Goal: Task Accomplishment & Management: Use online tool/utility

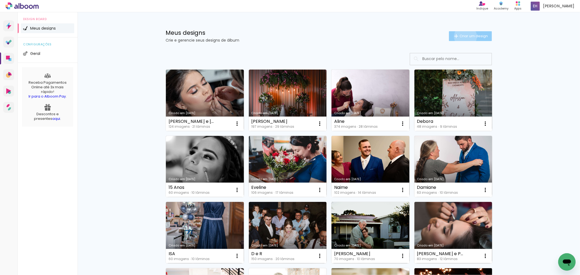
click at [462, 36] on span "Criar um design" at bounding box center [473, 36] width 28 height 4
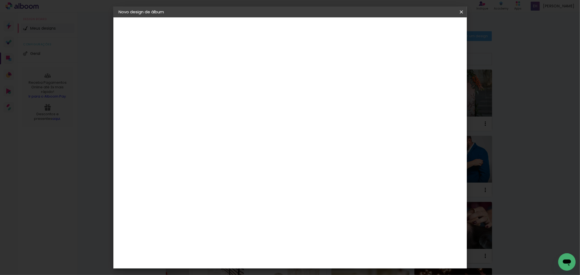
click at [208, 72] on input at bounding box center [208, 73] width 0 height 8
type input "Tiago"
type paper-input "Tiago"
click at [0, 0] on slot "Avançar" at bounding box center [0, 0] width 0 height 0
click at [206, 84] on input "[GEOGRAPHIC_DATA]" at bounding box center [219, 86] width 51 height 7
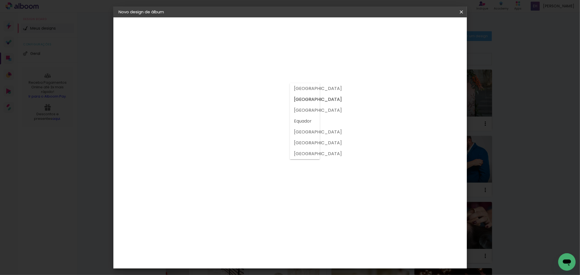
click at [207, 104] on input at bounding box center [221, 103] width 55 height 7
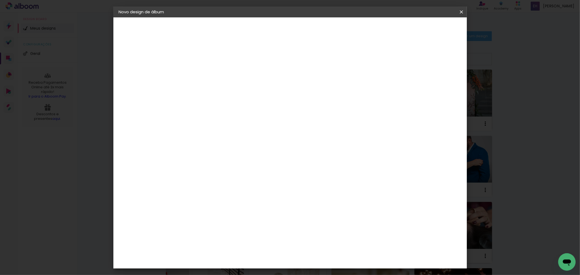
click at [214, 107] on div at bounding box center [221, 107] width 55 height 1
type input "graf"
type paper-input "graf"
click at [243, 145] on paper-item "Grafis" at bounding box center [217, 145] width 51 height 12
click at [0, 0] on slot "Avançar" at bounding box center [0, 0] width 0 height 0
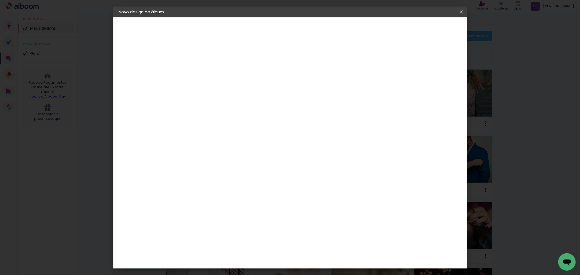
click at [229, 91] on input "text" at bounding box center [218, 95] width 21 height 8
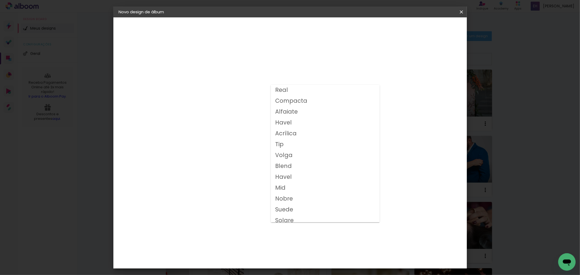
click at [0, 0] on slot "Compacta" at bounding box center [0, 0] width 0 height 0
type input "Compacta"
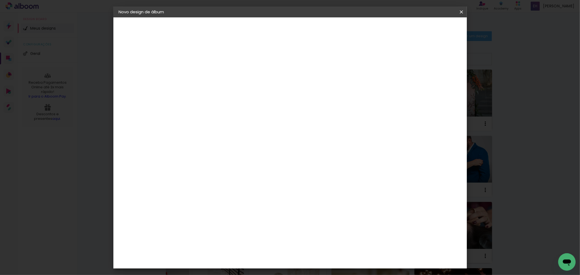
click at [244, 262] on span "30x30" at bounding box center [231, 269] width 25 height 14
click at [296, 25] on paper-button "Avançar" at bounding box center [283, 28] width 27 height 9
click at [427, 27] on span "Iniciar design" at bounding box center [414, 29] width 25 height 4
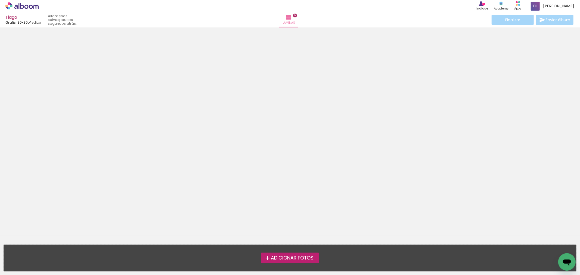
click at [279, 257] on span "Adicionar Fotos" at bounding box center [292, 258] width 43 height 5
click at [0, 0] on input "file" at bounding box center [0, 0] width 0 height 0
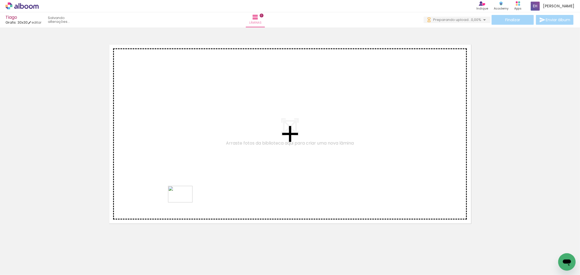
drag, startPoint x: 121, startPoint y: 258, endPoint x: 184, endPoint y: 202, distance: 84.3
click at [184, 202] on quentale-workspace at bounding box center [290, 137] width 580 height 275
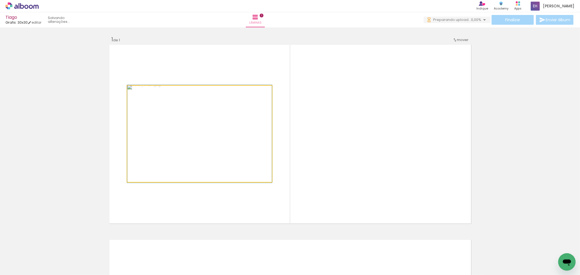
click at [217, 127] on quentale-photo at bounding box center [199, 134] width 145 height 96
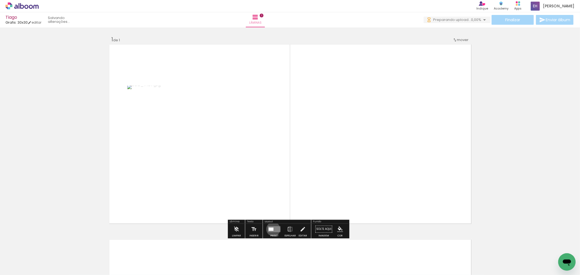
click at [272, 229] on div at bounding box center [271, 229] width 5 height 3
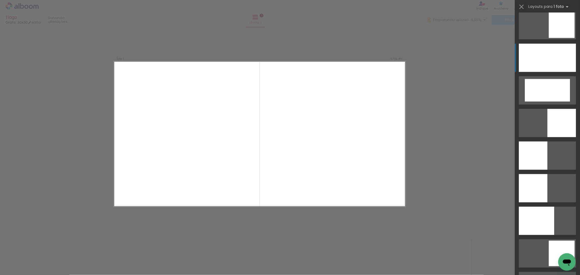
click at [544, 57] on div at bounding box center [547, 58] width 57 height 28
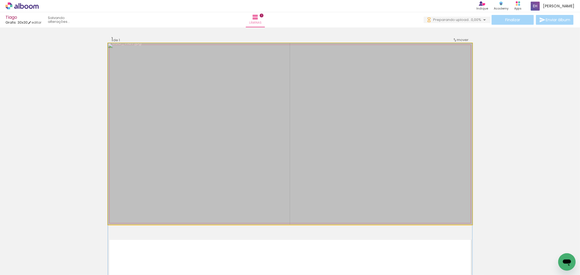
drag, startPoint x: 376, startPoint y: 102, endPoint x: 380, endPoint y: 140, distance: 38.0
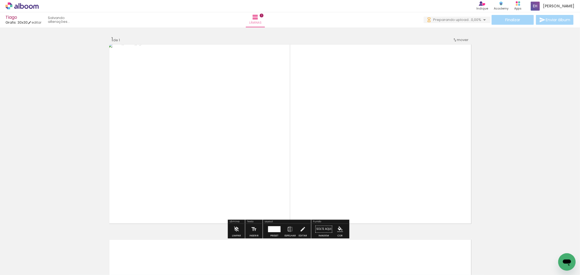
click at [521, 90] on div "Inserir lâmina 1 de 1" at bounding box center [290, 224] width 580 height 391
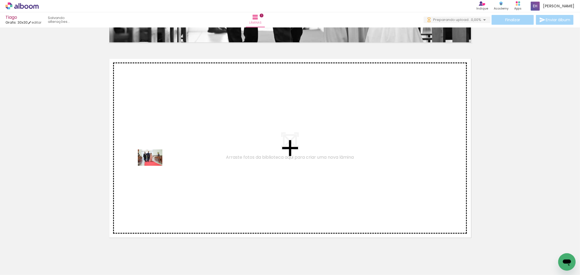
drag, startPoint x: 54, startPoint y: 260, endPoint x: 154, endPoint y: 166, distance: 137.5
click at [154, 166] on quentale-workspace at bounding box center [290, 137] width 580 height 275
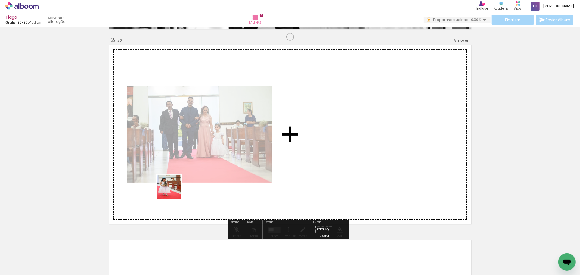
drag, startPoint x: 178, startPoint y: 259, endPoint x: 172, endPoint y: 178, distance: 81.8
click at [172, 178] on quentale-workspace at bounding box center [290, 137] width 580 height 275
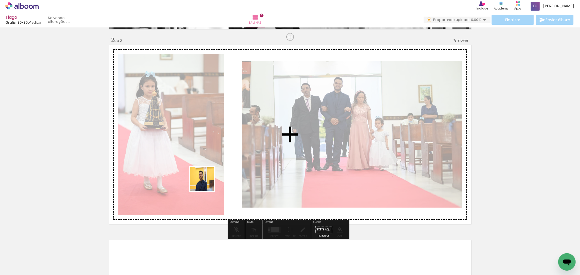
drag, startPoint x: 206, startPoint y: 215, endPoint x: 206, endPoint y: 183, distance: 32.1
click at [206, 183] on quentale-workspace at bounding box center [290, 137] width 580 height 275
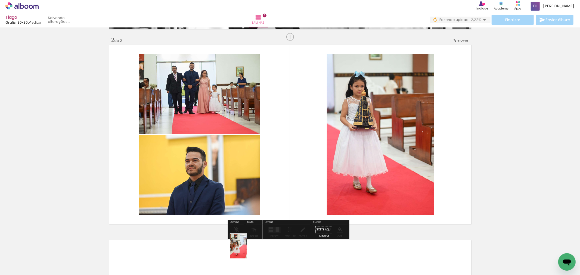
drag, startPoint x: 232, startPoint y: 215, endPoint x: 247, endPoint y: 251, distance: 38.7
click at [246, 251] on div at bounding box center [237, 256] width 18 height 27
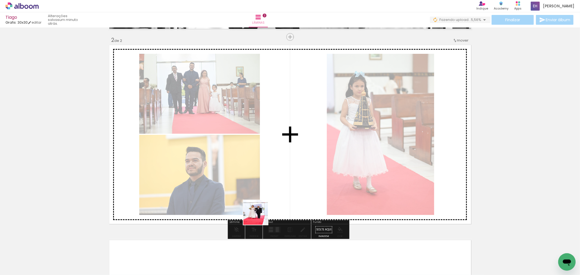
drag, startPoint x: 260, startPoint y: 217, endPoint x: 258, endPoint y: 191, distance: 25.4
click at [258, 191] on quentale-workspace at bounding box center [290, 137] width 580 height 275
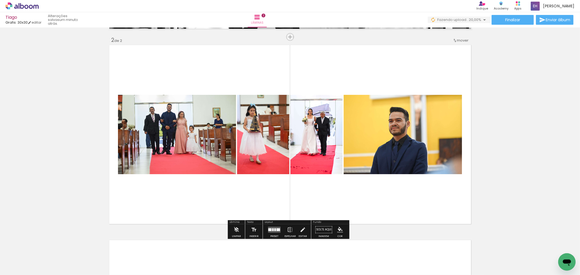
click at [277, 228] on div at bounding box center [278, 229] width 4 height 3
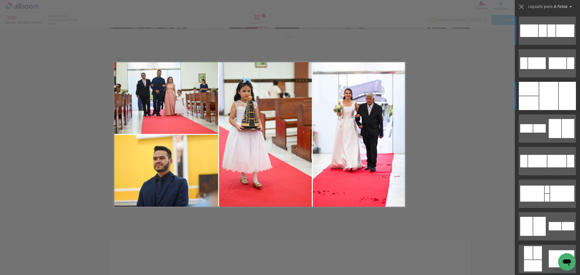
click at [528, 105] on div at bounding box center [529, 103] width 20 height 14
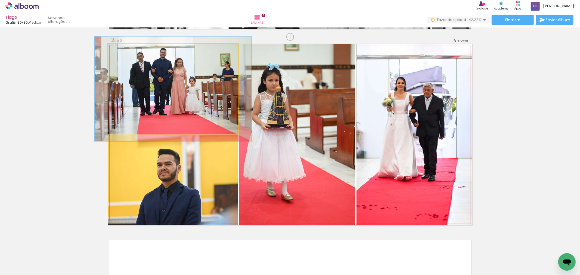
drag, startPoint x: 121, startPoint y: 48, endPoint x: 124, endPoint y: 49, distance: 3.0
type paper-slider "116"
click at [124, 49] on div at bounding box center [123, 49] width 9 height 9
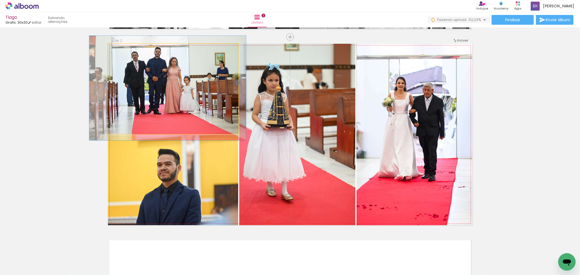
drag, startPoint x: 149, startPoint y: 78, endPoint x: 143, endPoint y: 77, distance: 5.5
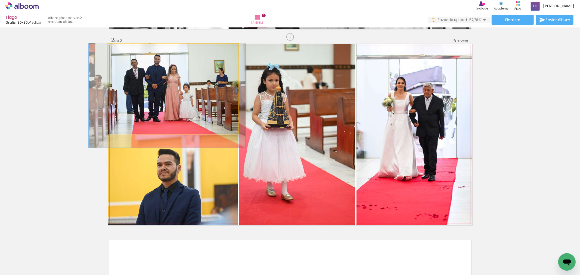
drag, startPoint x: 169, startPoint y: 93, endPoint x: 169, endPoint y: 101, distance: 7.3
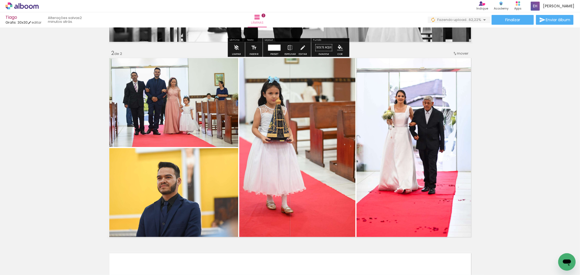
scroll to position [195, 0]
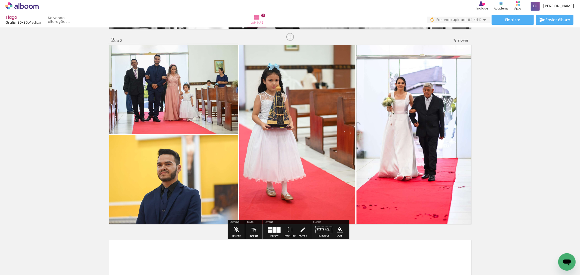
click at [136, 75] on quentale-photo at bounding box center [173, 89] width 130 height 90
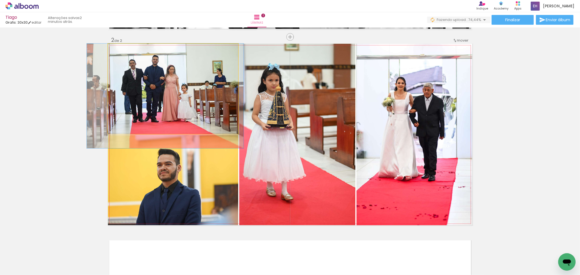
drag, startPoint x: 140, startPoint y: 78, endPoint x: 138, endPoint y: 91, distance: 13.0
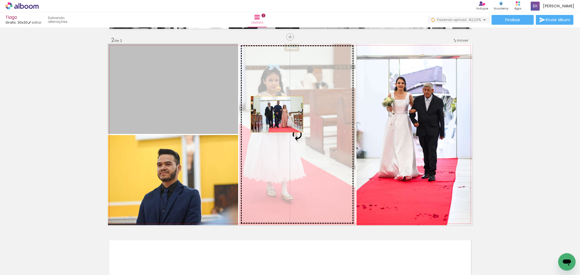
drag, startPoint x: 179, startPoint y: 96, endPoint x: 275, endPoint y: 114, distance: 97.5
click at [0, 0] on slot at bounding box center [0, 0] width 0 height 0
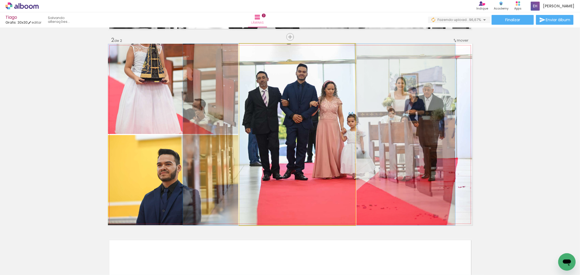
drag, startPoint x: 249, startPoint y: 101, endPoint x: 270, endPoint y: 103, distance: 21.8
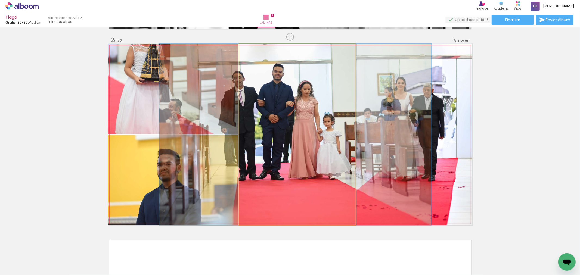
drag, startPoint x: 264, startPoint y: 97, endPoint x: 216, endPoint y: 85, distance: 50.0
click at [0, 0] on slot at bounding box center [0, 0] width 0 height 0
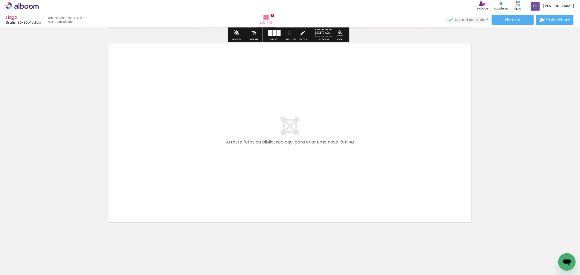
scroll to position [393, 0]
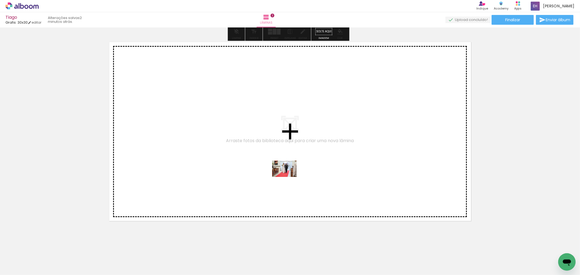
drag, startPoint x: 296, startPoint y: 229, endPoint x: 288, endPoint y: 177, distance: 52.2
click at [288, 177] on quentale-workspace at bounding box center [290, 137] width 580 height 275
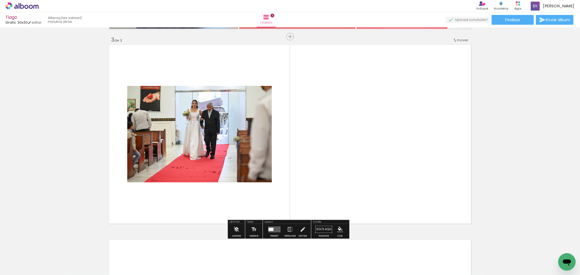
scroll to position [390, 0]
click at [271, 229] on div at bounding box center [271, 229] width 5 height 3
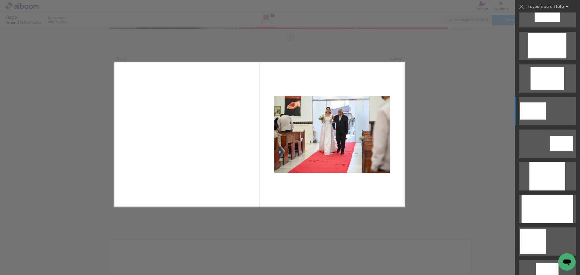
scroll to position [181, 0]
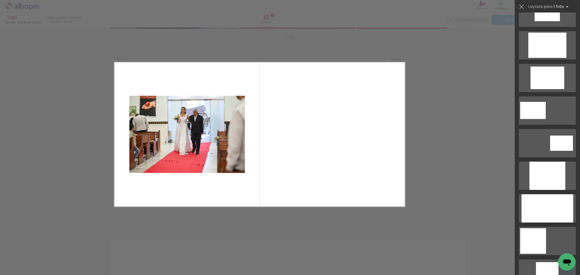
click at [445, 109] on div "Confirmar Cancelar" at bounding box center [290, 35] width 580 height 794
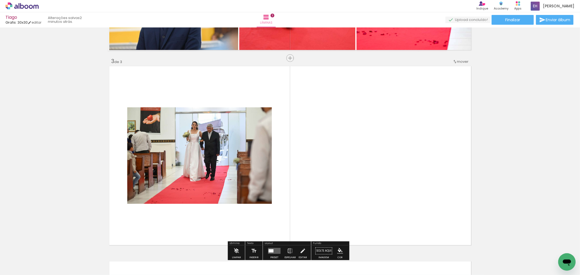
scroll to position [329, 0]
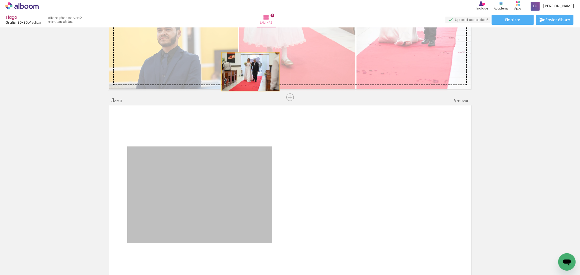
drag, startPoint x: 232, startPoint y: 129, endPoint x: 257, endPoint y: 124, distance: 26.1
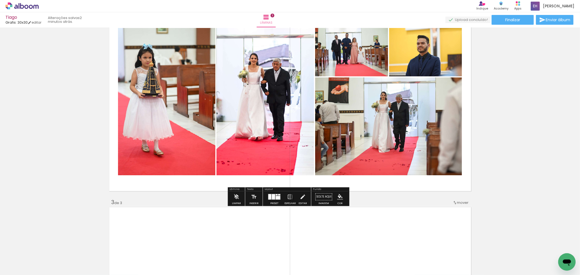
scroll to position [208, 0]
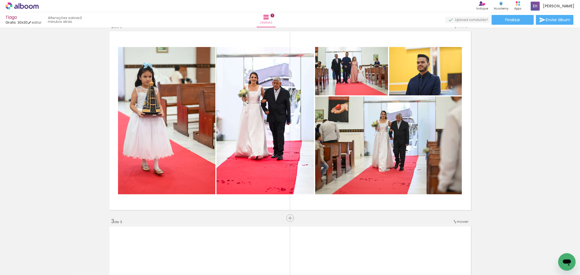
click at [332, 260] on div at bounding box center [328, 256] width 18 height 27
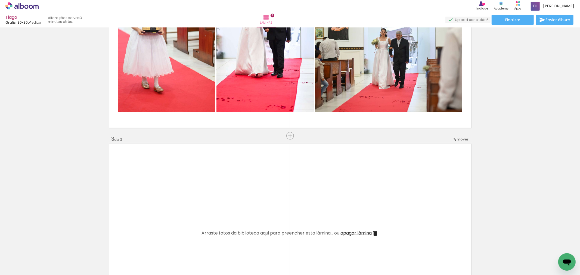
scroll to position [299, 0]
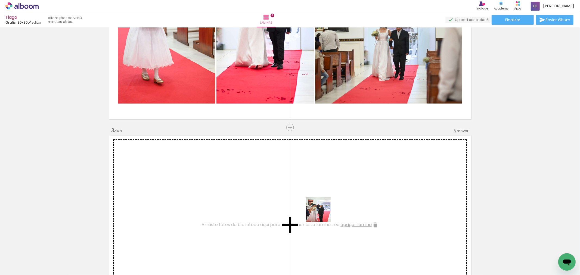
drag, startPoint x: 322, startPoint y: 214, endPoint x: 347, endPoint y: 245, distance: 40.3
click at [320, 206] on quentale-workspace at bounding box center [290, 137] width 580 height 275
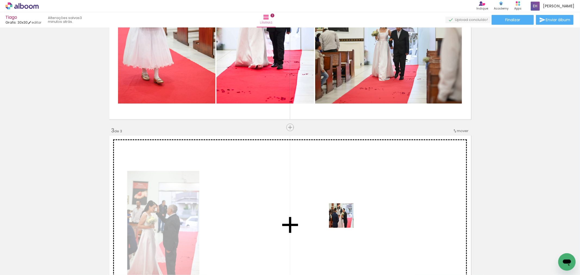
drag, startPoint x: 345, startPoint y: 220, endPoint x: 342, endPoint y: 208, distance: 12.1
click at [342, 208] on quentale-workspace at bounding box center [290, 137] width 580 height 275
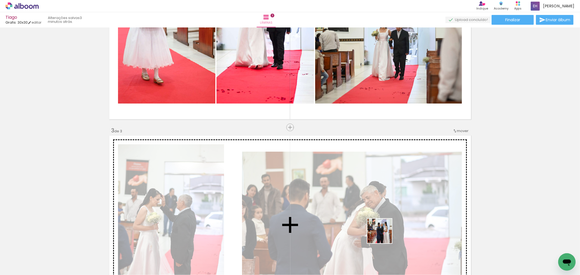
drag, startPoint x: 384, startPoint y: 235, endPoint x: 412, endPoint y: 249, distance: 31.5
click at [374, 210] on quentale-workspace at bounding box center [290, 137] width 580 height 275
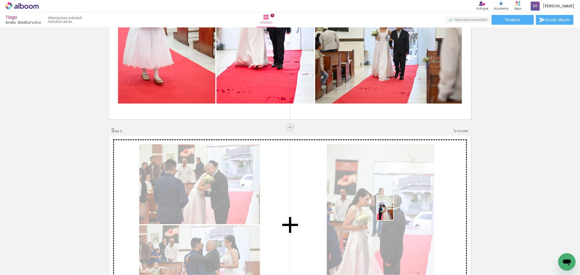
drag, startPoint x: 422, startPoint y: 260, endPoint x: 393, endPoint y: 212, distance: 55.6
click at [393, 212] on quentale-workspace at bounding box center [290, 137] width 580 height 275
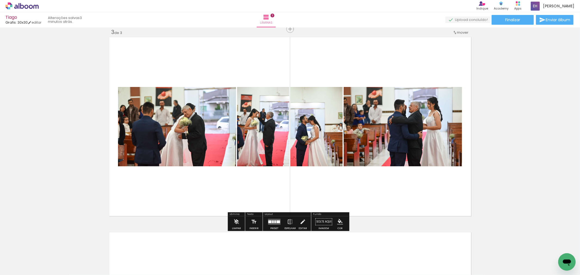
scroll to position [390, 0]
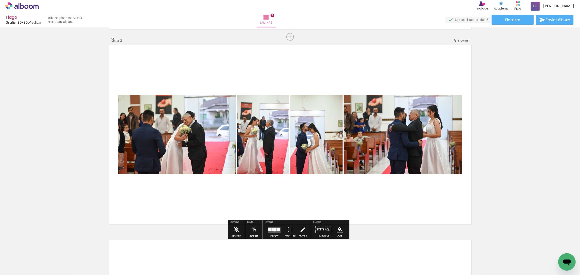
click at [274, 230] on div at bounding box center [275, 229] width 2 height 3
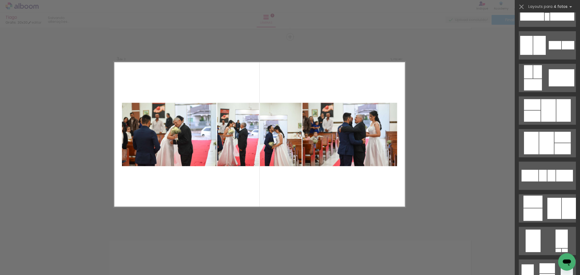
scroll to position [0, 0]
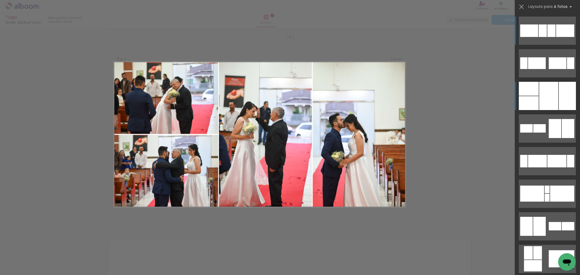
click at [546, 100] on div at bounding box center [548, 96] width 19 height 28
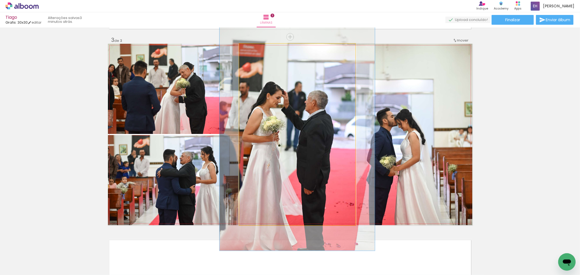
drag, startPoint x: 248, startPoint y: 49, endPoint x: 253, endPoint y: 50, distance: 5.3
type paper-slider "128"
click at [255, 50] on div at bounding box center [257, 49] width 5 height 5
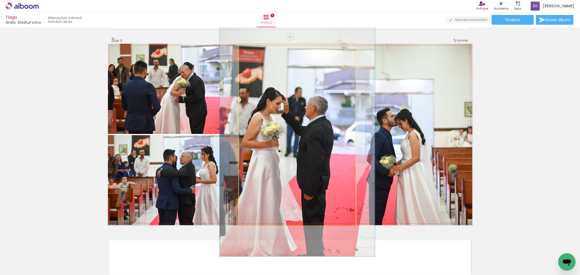
drag, startPoint x: 277, startPoint y: 81, endPoint x: 277, endPoint y: 86, distance: 5.7
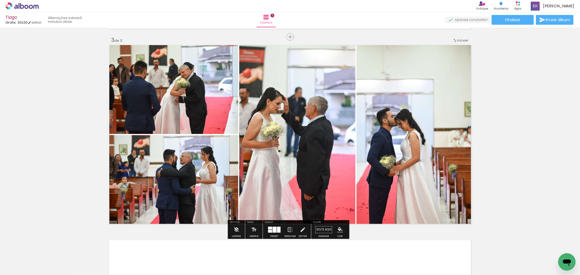
click at [406, 123] on quentale-photo at bounding box center [414, 135] width 116 height 182
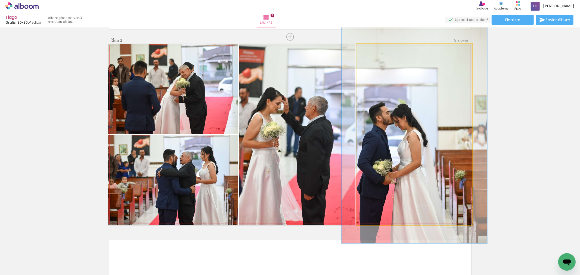
drag, startPoint x: 367, startPoint y: 51, endPoint x: 371, endPoint y: 52, distance: 4.0
type paper-slider "120"
click at [371, 52] on div at bounding box center [372, 49] width 9 height 9
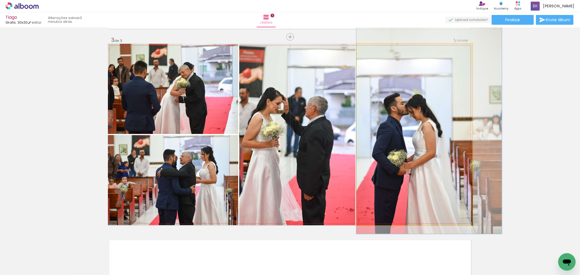
drag, startPoint x: 412, startPoint y: 115, endPoint x: 427, endPoint y: 105, distance: 17.9
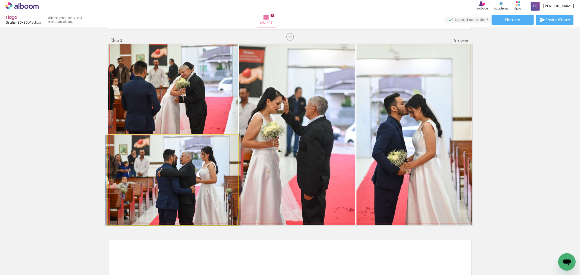
click at [205, 173] on quentale-photo at bounding box center [173, 180] width 130 height 90
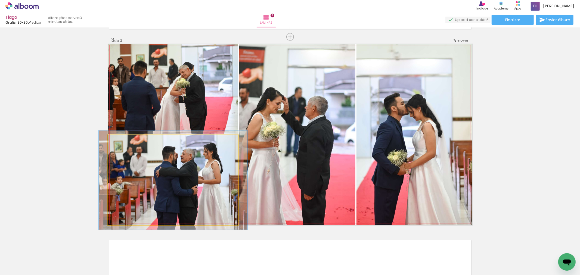
type paper-slider "110"
click at [120, 140] on div at bounding box center [122, 140] width 5 height 5
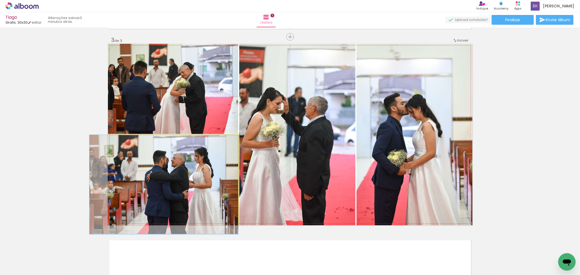
drag, startPoint x: 149, startPoint y: 161, endPoint x: 141, endPoint y: 169, distance: 11.2
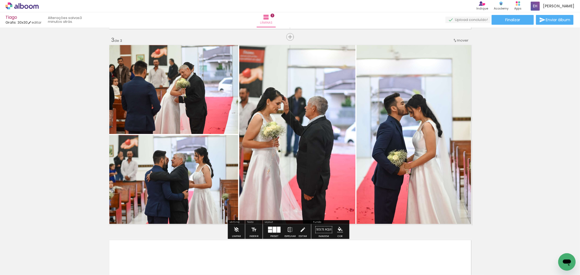
click at [176, 95] on quentale-photo at bounding box center [173, 89] width 130 height 90
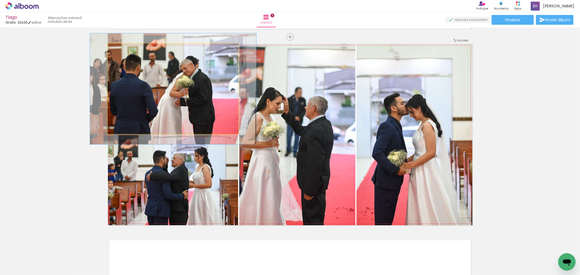
drag, startPoint x: 121, startPoint y: 50, endPoint x: 125, endPoint y: 50, distance: 4.4
type paper-slider "123"
click at [125, 50] on div at bounding box center [124, 49] width 9 height 9
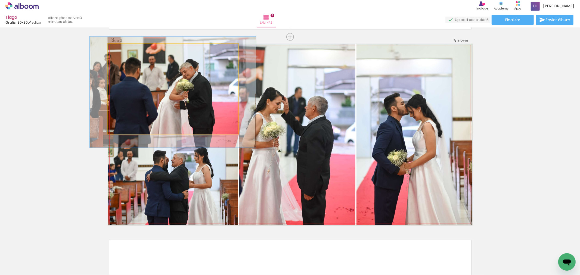
drag, startPoint x: 153, startPoint y: 68, endPoint x: 153, endPoint y: 71, distance: 3.3
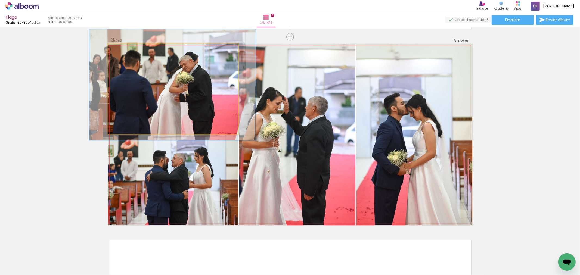
drag, startPoint x: 159, startPoint y: 82, endPoint x: 158, endPoint y: 75, distance: 7.3
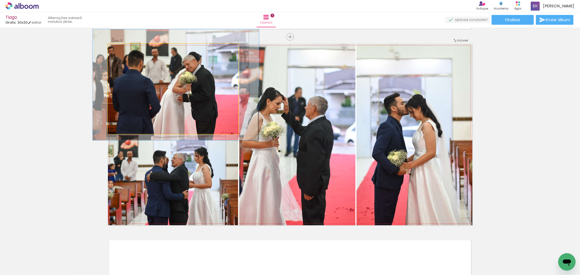
drag, startPoint x: 211, startPoint y: 95, endPoint x: 214, endPoint y: 95, distance: 3.3
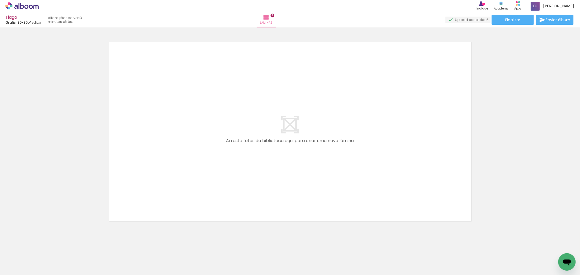
scroll to position [0, 272]
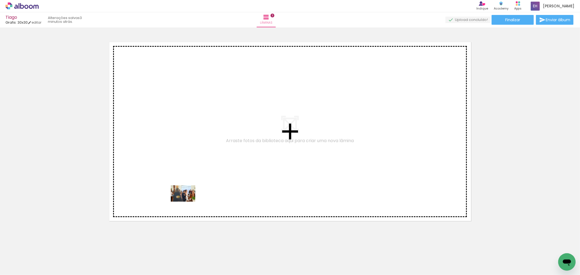
drag, startPoint x: 187, startPoint y: 261, endPoint x: 203, endPoint y: 252, distance: 18.5
click at [187, 201] on quentale-workspace at bounding box center [290, 137] width 580 height 275
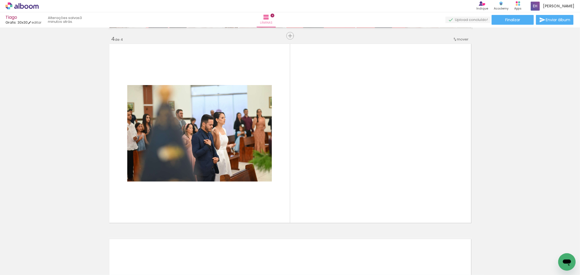
scroll to position [585, 0]
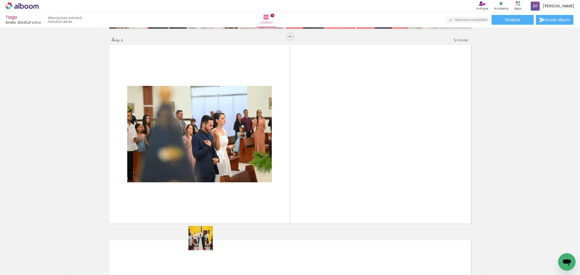
drag, startPoint x: 207, startPoint y: 262, endPoint x: 232, endPoint y: 238, distance: 34.4
click at [206, 204] on quentale-workspace at bounding box center [290, 137] width 580 height 275
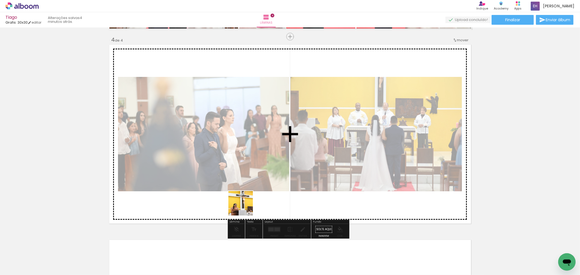
drag, startPoint x: 244, startPoint y: 222, endPoint x: 264, endPoint y: 241, distance: 27.7
click at [245, 206] on quentale-workspace at bounding box center [290, 137] width 580 height 275
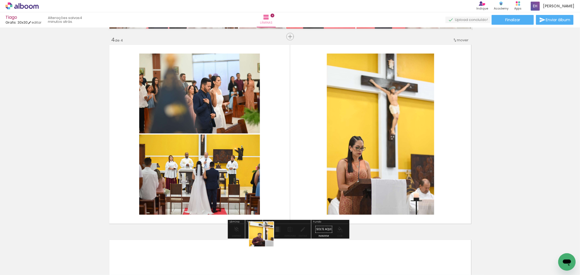
drag, startPoint x: 265, startPoint y: 238, endPoint x: 257, endPoint y: 199, distance: 40.5
click at [257, 199] on quentale-workspace at bounding box center [290, 137] width 580 height 275
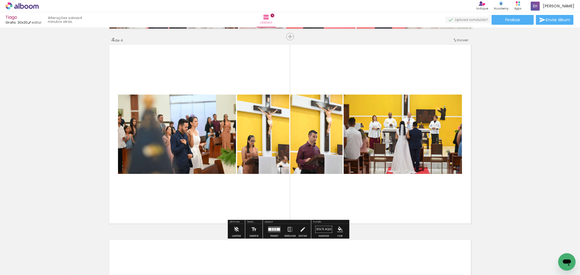
drag, startPoint x: 308, startPoint y: 254, endPoint x: 298, endPoint y: 186, distance: 69.2
click at [298, 186] on quentale-workspace at bounding box center [290, 137] width 580 height 275
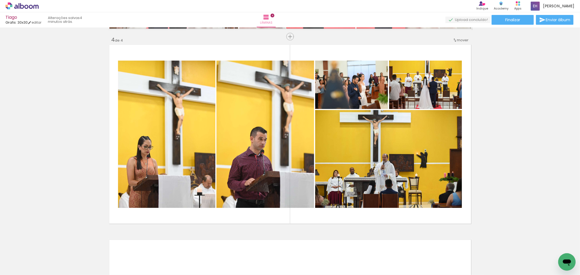
scroll to position [0, 605]
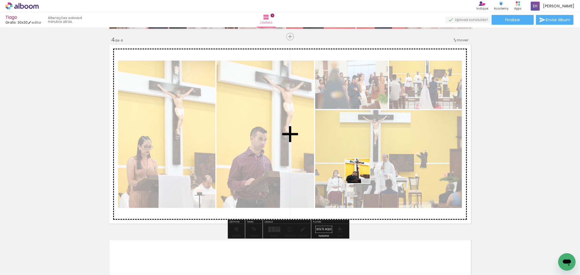
drag, startPoint x: 370, startPoint y: 186, endPoint x: 362, endPoint y: 175, distance: 13.9
click at [362, 175] on quentale-workspace at bounding box center [290, 137] width 580 height 275
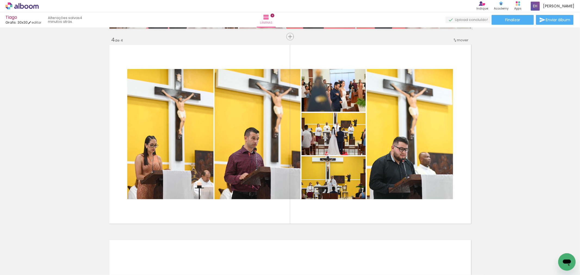
scroll to position [0, 366]
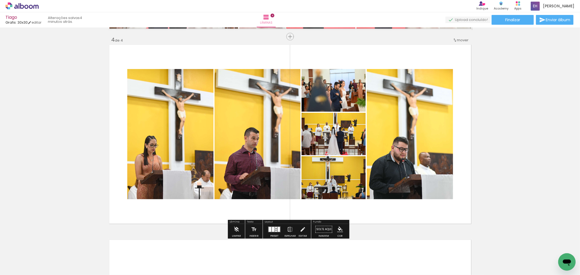
click at [275, 229] on div at bounding box center [276, 229] width 2 height 1
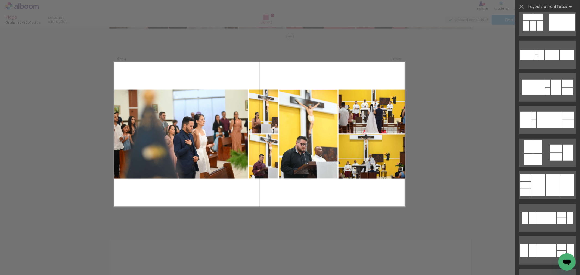
scroll to position [483, 0]
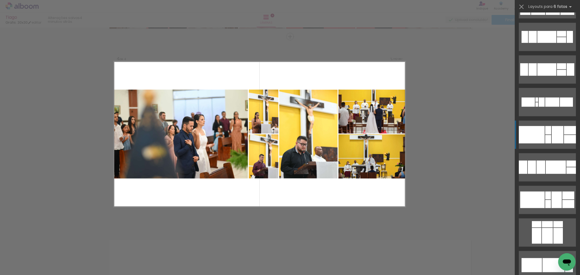
click at [536, 135] on div at bounding box center [532, 134] width 26 height 17
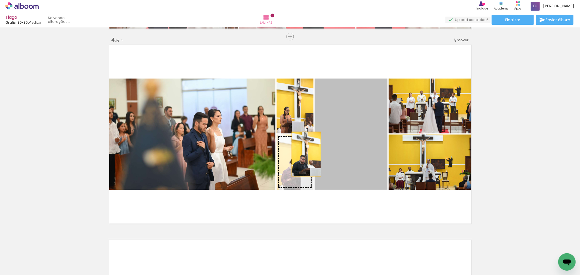
drag, startPoint x: 358, startPoint y: 137, endPoint x: 304, endPoint y: 154, distance: 56.5
click at [0, 0] on slot at bounding box center [0, 0] width 0 height 0
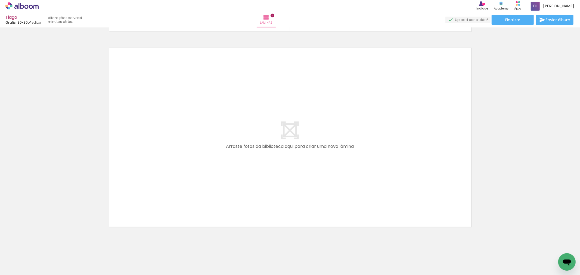
scroll to position [783, 0]
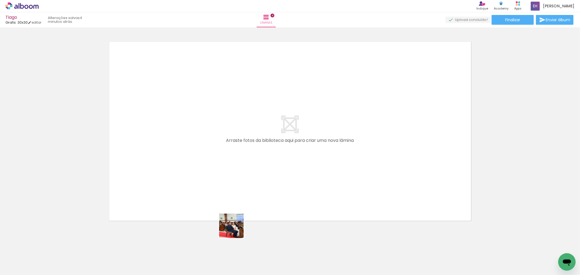
drag, startPoint x: 235, startPoint y: 230, endPoint x: 237, endPoint y: 182, distance: 48.4
click at [237, 182] on quentale-workspace at bounding box center [290, 137] width 580 height 275
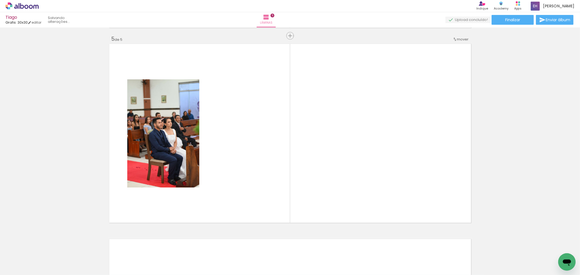
scroll to position [780, 0]
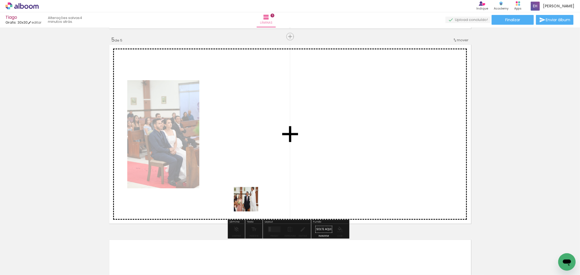
click at [250, 203] on quentale-workspace at bounding box center [290, 137] width 580 height 275
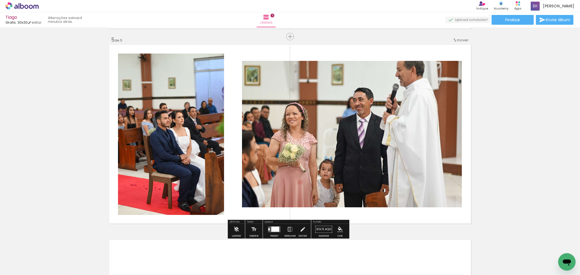
drag, startPoint x: 297, startPoint y: 254, endPoint x: 279, endPoint y: 203, distance: 54.6
click at [279, 203] on quentale-workspace at bounding box center [290, 137] width 580 height 275
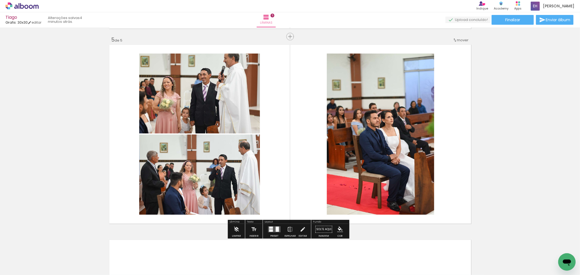
drag, startPoint x: 315, startPoint y: 198, endPoint x: 345, endPoint y: 232, distance: 46.0
click at [315, 197] on quentale-workspace at bounding box center [290, 137] width 580 height 275
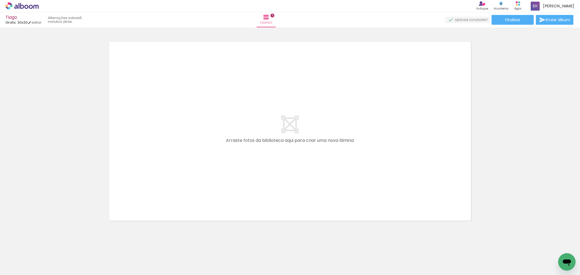
scroll to position [0, 675]
drag, startPoint x: 143, startPoint y: 256, endPoint x: 172, endPoint y: 174, distance: 87.0
click at [172, 174] on quentale-workspace at bounding box center [290, 137] width 580 height 275
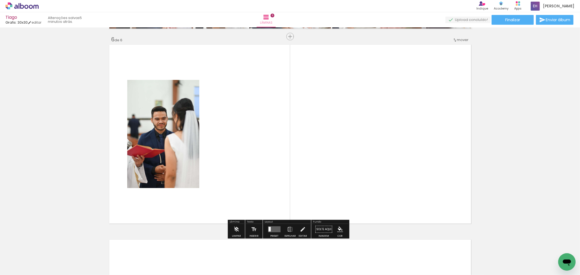
scroll to position [975, 0]
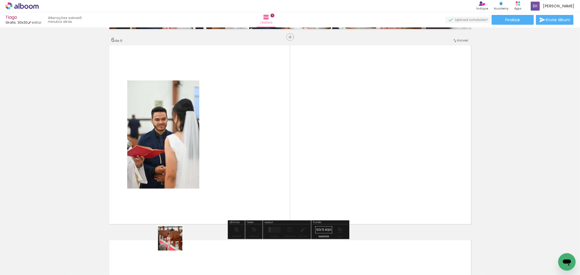
drag, startPoint x: 174, startPoint y: 242, endPoint x: 196, endPoint y: 238, distance: 21.9
click at [183, 196] on quentale-workspace at bounding box center [290, 137] width 580 height 275
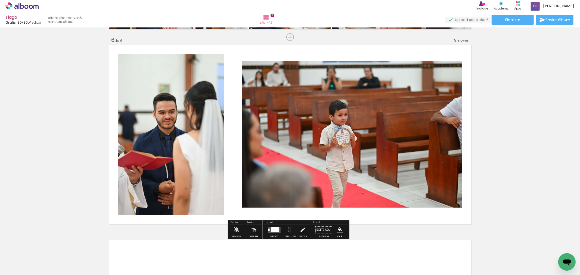
click at [195, 204] on quentale-workspace at bounding box center [290, 137] width 580 height 275
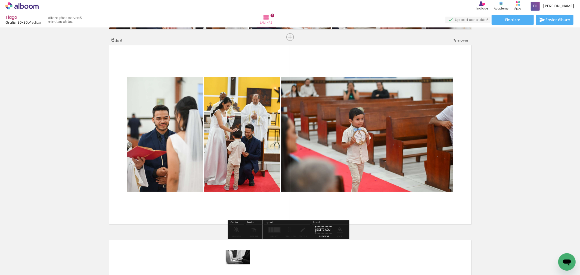
drag, startPoint x: 230, startPoint y: 257, endPoint x: 242, endPoint y: 266, distance: 15.1
click at [242, 265] on div at bounding box center [231, 257] width 27 height 16
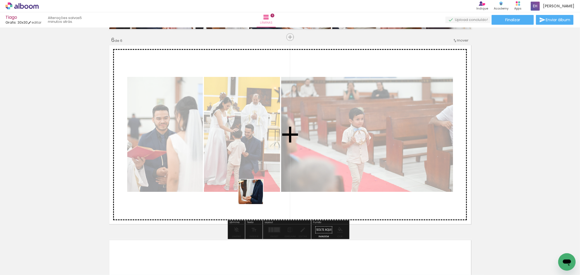
drag, startPoint x: 255, startPoint y: 200, endPoint x: 255, endPoint y: 196, distance: 3.8
click at [255, 196] on quentale-workspace at bounding box center [290, 137] width 580 height 275
